Goal: Task Accomplishment & Management: Use online tool/utility

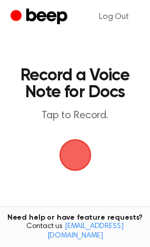
click at [82, 149] on span "button" at bounding box center [75, 155] width 44 height 44
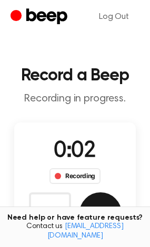
click at [102, 213] on button "Save" at bounding box center [100, 213] width 42 height 42
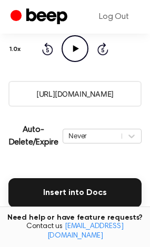
scroll to position [164, 0]
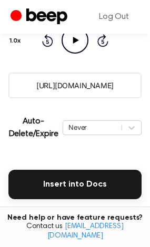
click at [47, 210] on icon "button" at bounding box center [51, 213] width 8 height 8
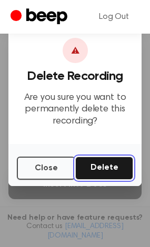
click at [114, 171] on button "Delete" at bounding box center [104, 168] width 58 height 23
